Goal: Information Seeking & Learning: Learn about a topic

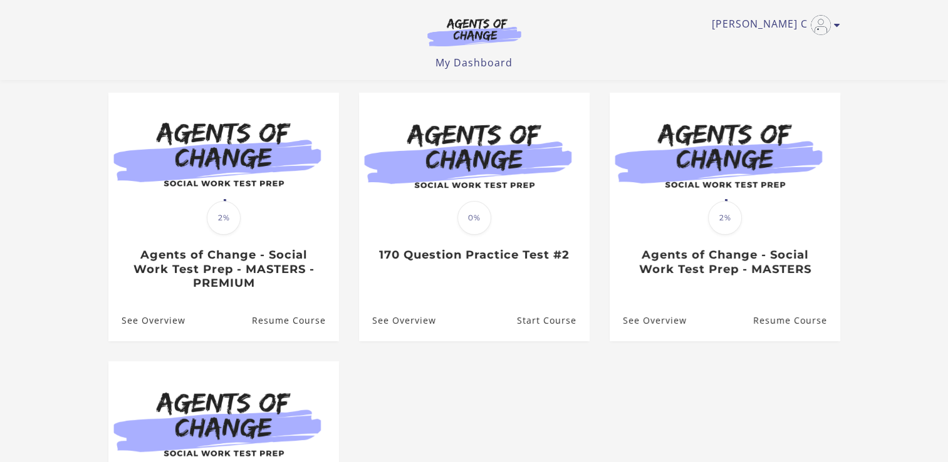
scroll to position [106, 0]
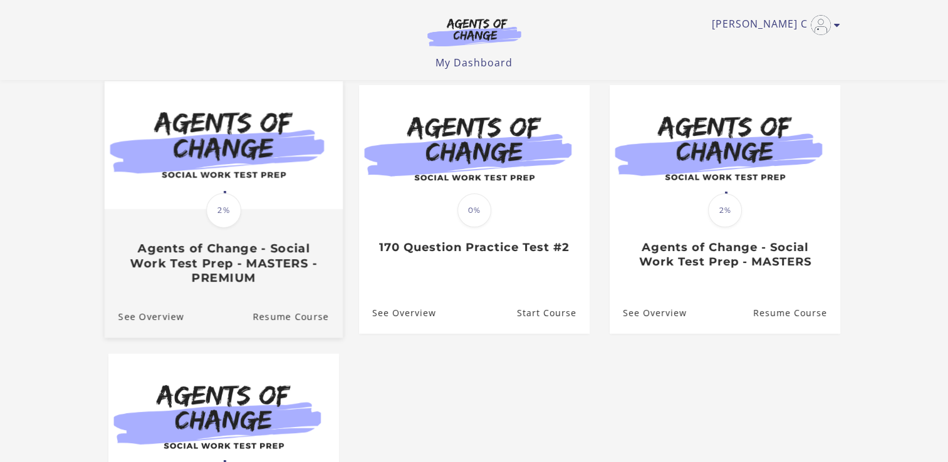
click at [238, 262] on h3 "Agents of Change - Social Work Test Prep - MASTERS - PREMIUM" at bounding box center [223, 264] width 210 height 44
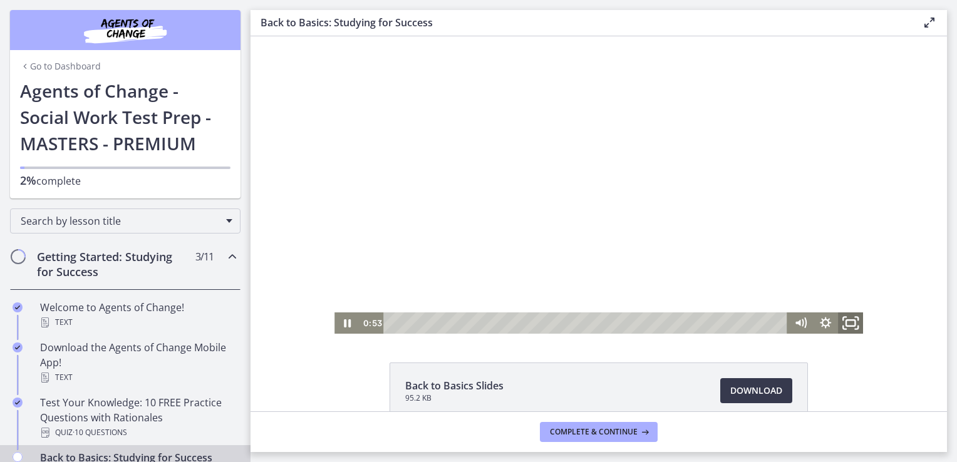
click at [845, 321] on icon "Fullscreen" at bounding box center [851, 324] width 30 height 26
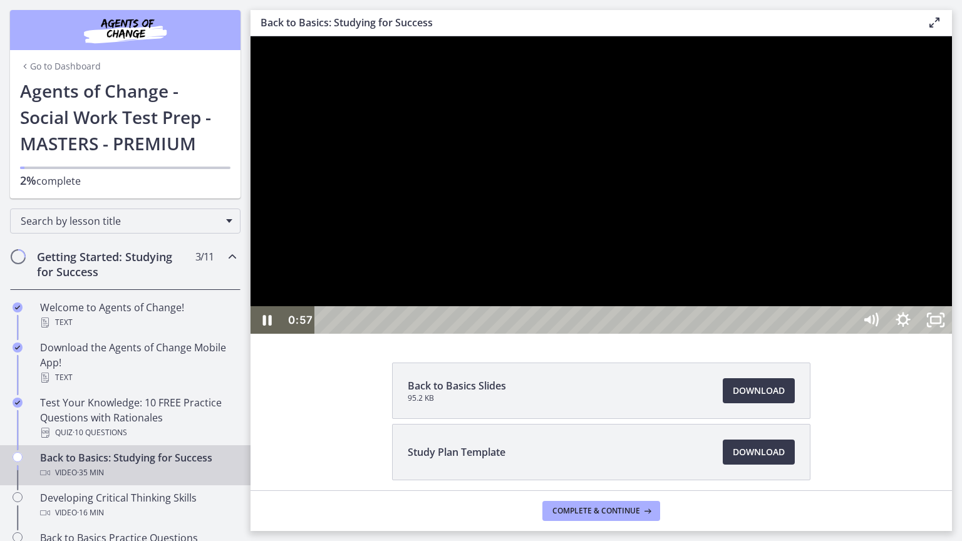
drag, startPoint x: 1209, startPoint y: 162, endPoint x: 1212, endPoint y: 202, distance: 40.2
click at [952, 202] on div at bounding box center [602, 185] width 702 height 298
drag, startPoint x: 1211, startPoint y: 137, endPoint x: 1212, endPoint y: 160, distance: 23.8
click at [952, 160] on div at bounding box center [602, 185] width 702 height 298
click at [603, 334] on div at bounding box center [602, 185] width 702 height 298
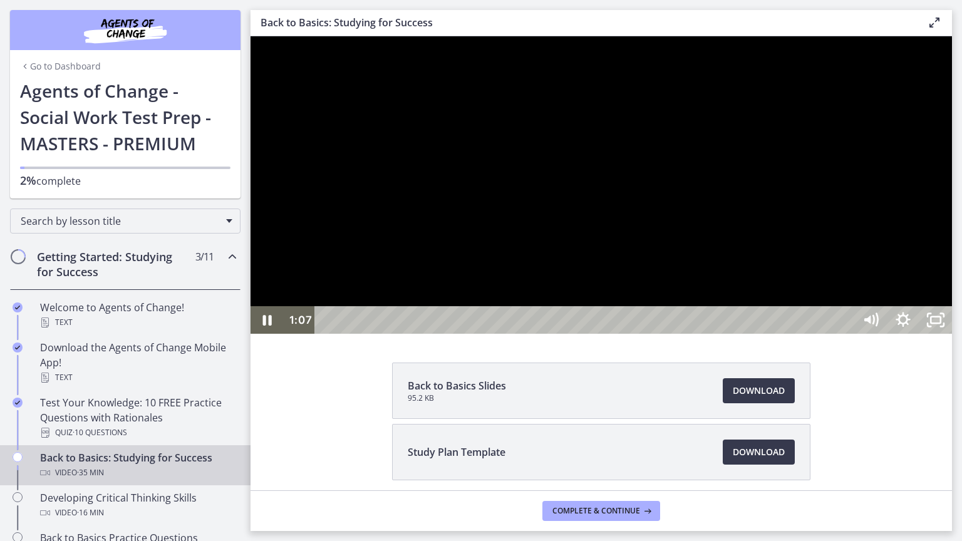
click at [603, 334] on div at bounding box center [602, 185] width 702 height 298
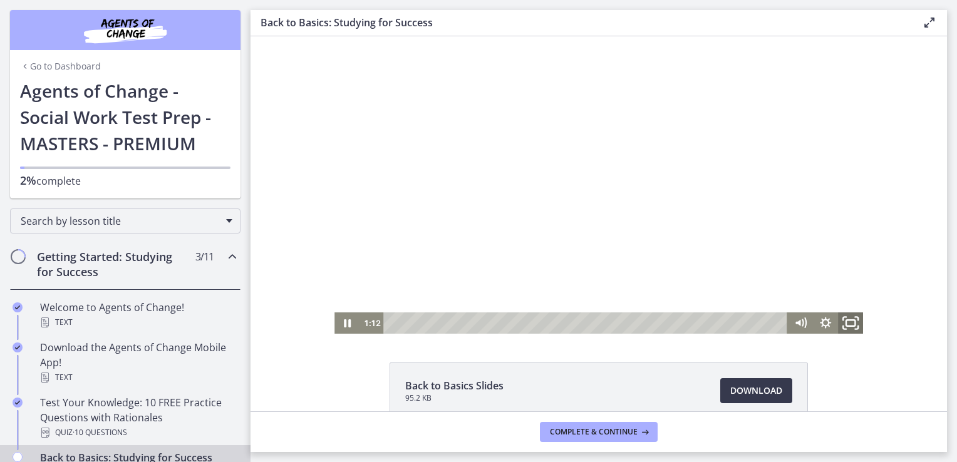
click at [847, 320] on rect "Fullscreen" at bounding box center [850, 323] width 9 height 6
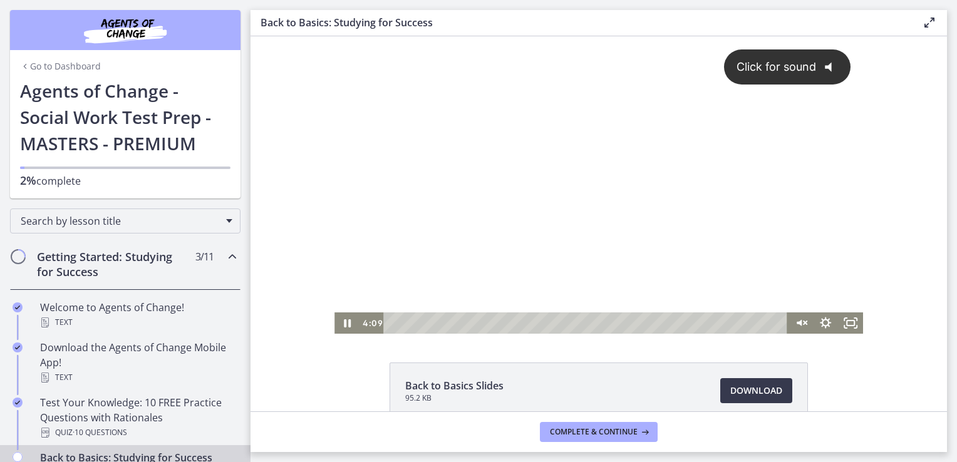
click at [836, 66] on icon "Click for sound" at bounding box center [836, 67] width 1 height 9
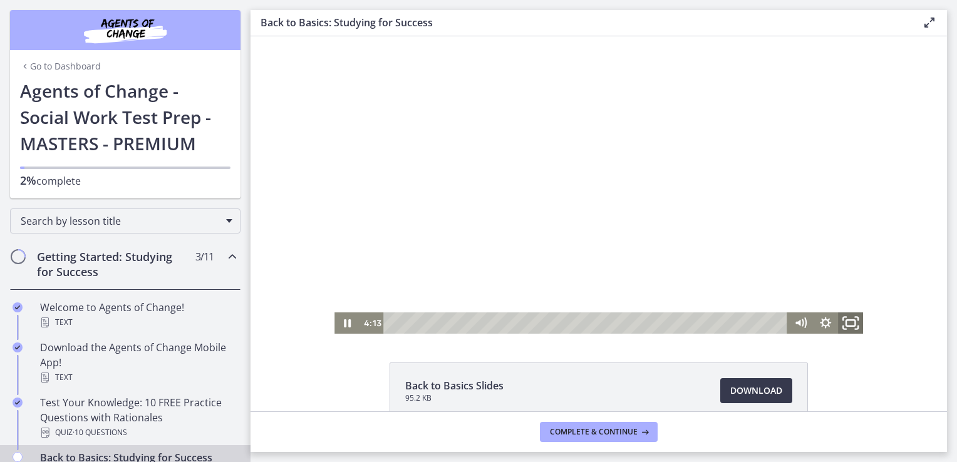
click at [846, 317] on icon "Fullscreen" at bounding box center [851, 324] width 30 height 26
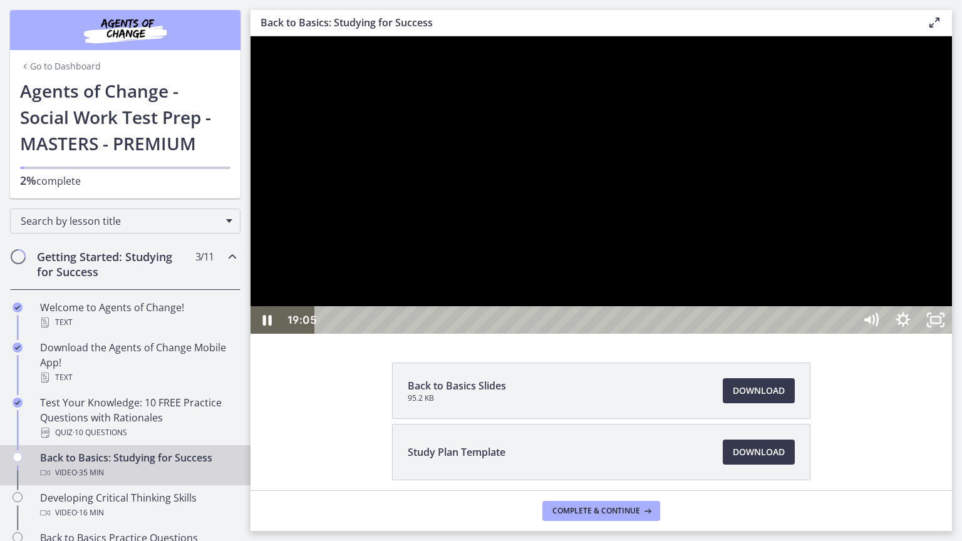
click at [933, 51] on div at bounding box center [602, 185] width 702 height 298
click at [448, 53] on div at bounding box center [602, 185] width 702 height 298
